Goal: Information Seeking & Learning: Learn about a topic

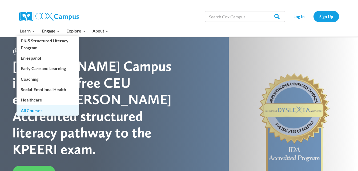
click at [38, 111] on link "All Courses" at bounding box center [48, 110] width 62 height 10
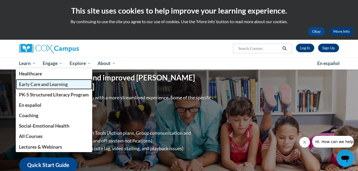
click at [30, 86] on span "Early Care and Learning" at bounding box center [43, 85] width 49 height 6
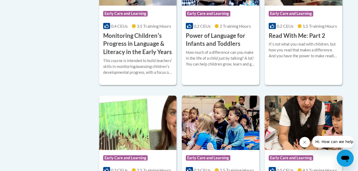
scroll to position [565, 0]
